Goal: Register for event/course

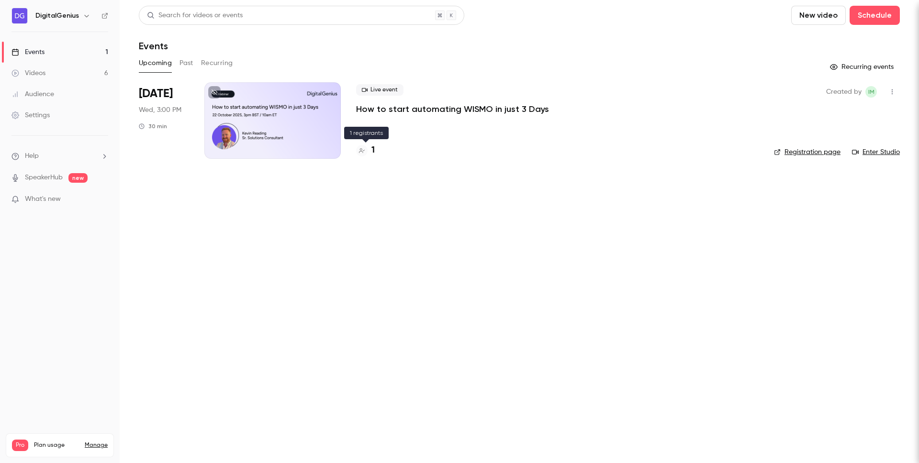
click at [372, 150] on h4 "1" at bounding box center [372, 150] width 3 height 13
